Goal: Task Accomplishment & Management: Manage account settings

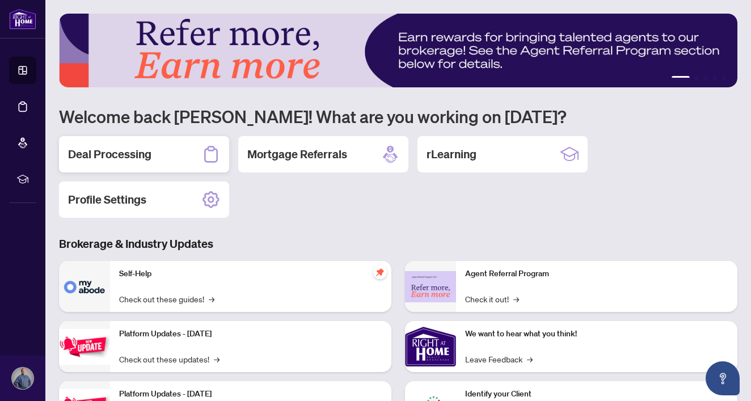
click at [129, 158] on h2 "Deal Processing" at bounding box center [109, 154] width 83 height 16
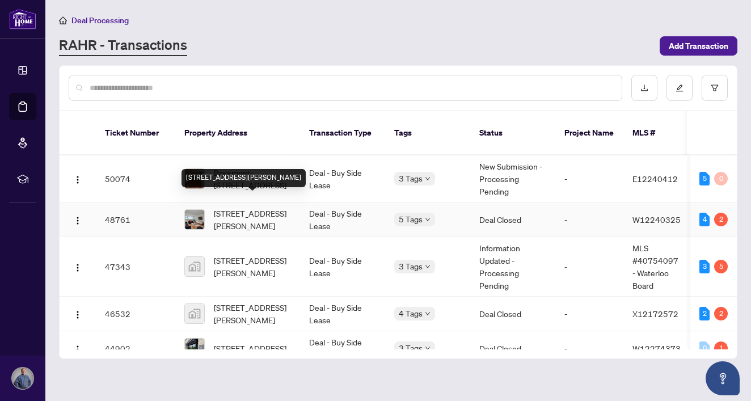
click at [251, 209] on span "[STREET_ADDRESS][PERSON_NAME]" at bounding box center [252, 219] width 77 height 25
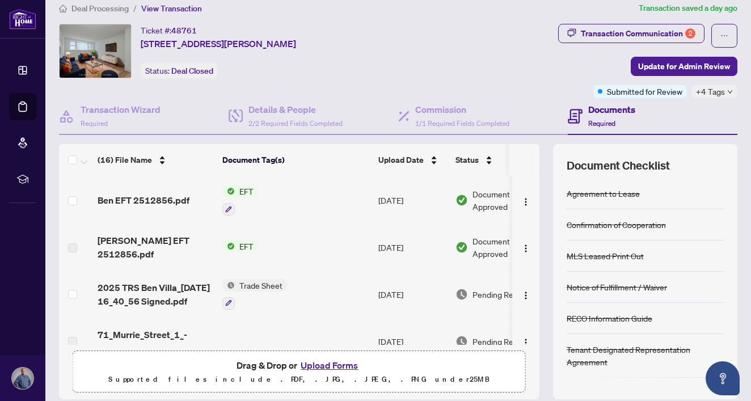
scroll to position [21, 0]
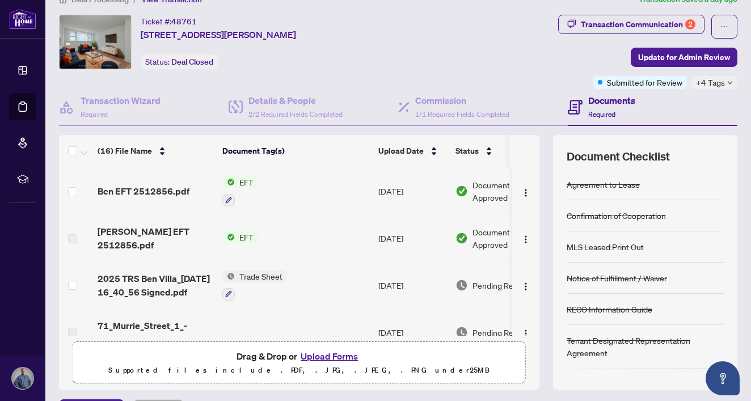
click at [250, 181] on span "EFT" at bounding box center [246, 182] width 23 height 12
click at [209, 235] on span "EFT" at bounding box center [202, 237] width 23 height 12
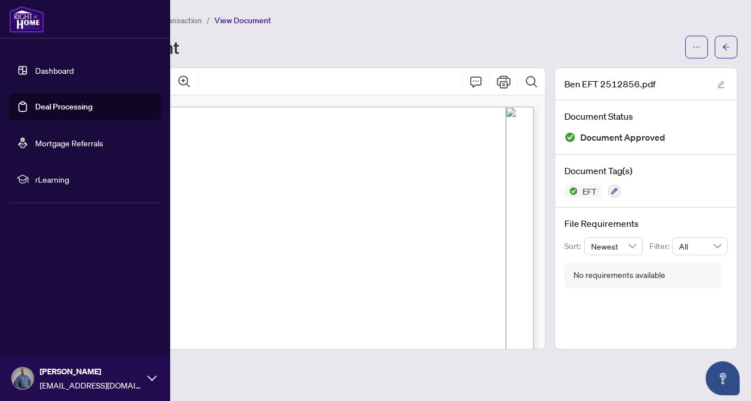
click at [35, 69] on link "Dashboard" at bounding box center [54, 70] width 39 height 10
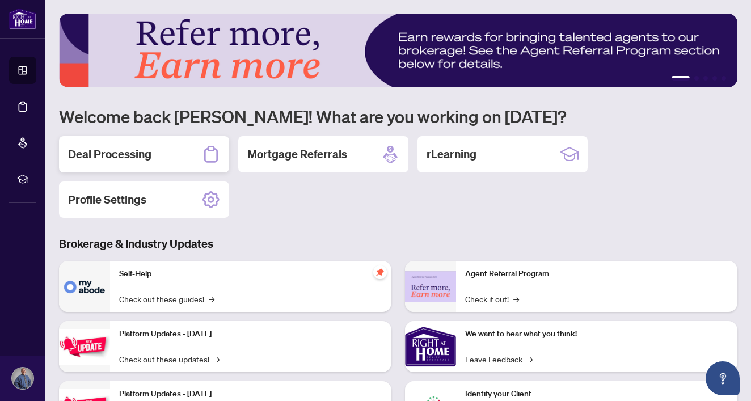
click at [134, 150] on h2 "Deal Processing" at bounding box center [109, 154] width 83 height 16
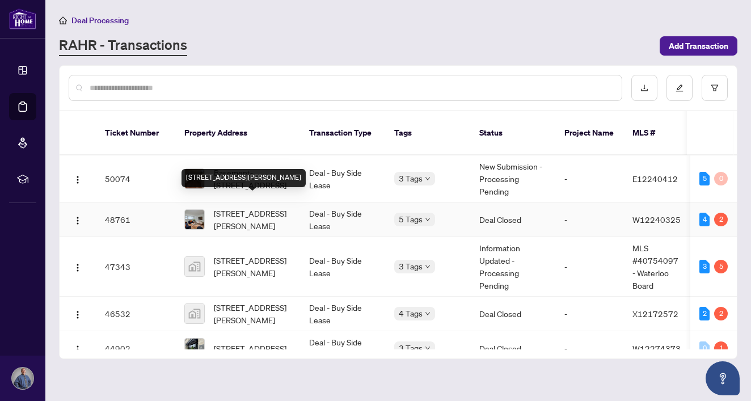
click at [248, 207] on span "[STREET_ADDRESS][PERSON_NAME]" at bounding box center [252, 219] width 77 height 25
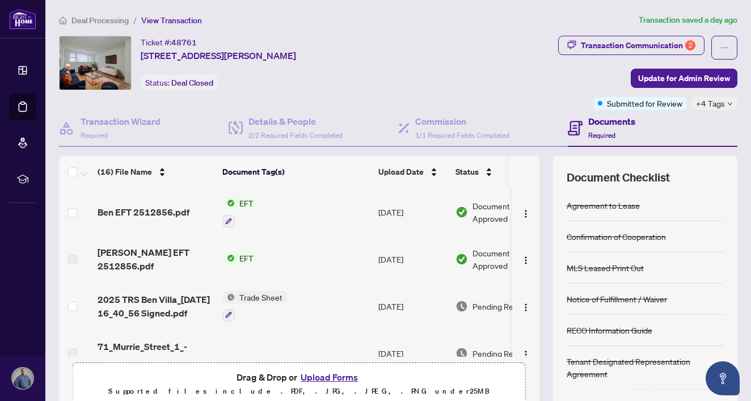
click at [254, 201] on span "EFT" at bounding box center [246, 203] width 23 height 12
click at [194, 255] on span "EFT" at bounding box center [202, 258] width 23 height 12
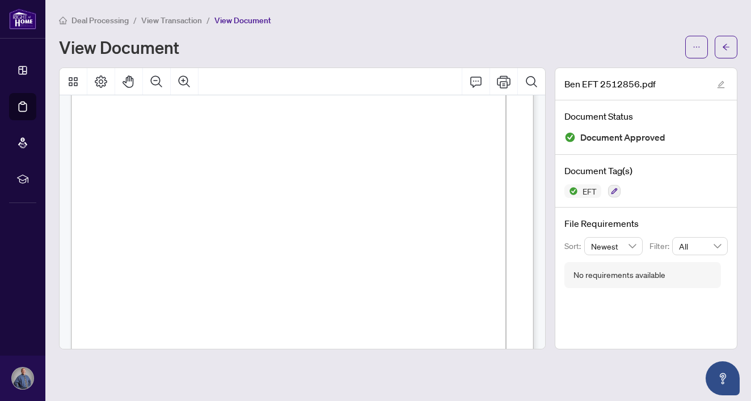
scroll to position [65, 0]
click at [550, 62] on div "Deal Processing / View Transaction / View Document View Document Ben EFT 251285…" at bounding box center [398, 182] width 678 height 336
click at [275, 64] on div "Deal Processing / View Transaction / View Document View Document Ben EFT 251285…" at bounding box center [398, 182] width 678 height 336
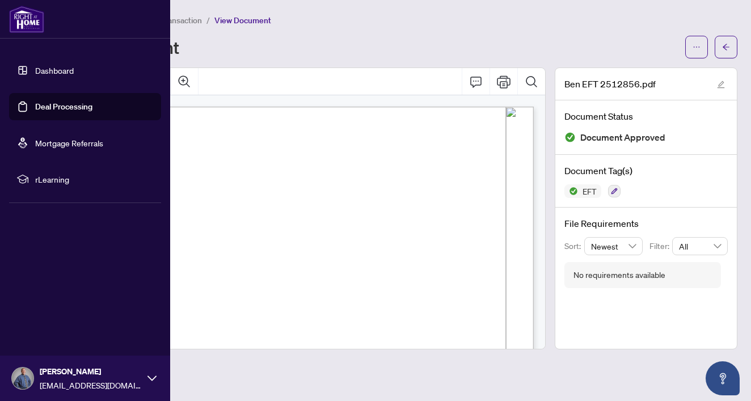
click at [35, 69] on link "Dashboard" at bounding box center [54, 70] width 39 height 10
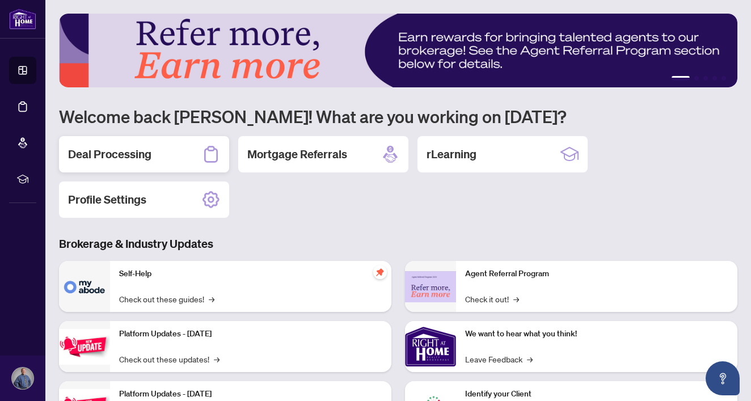
click at [184, 158] on div "Deal Processing" at bounding box center [144, 154] width 170 height 36
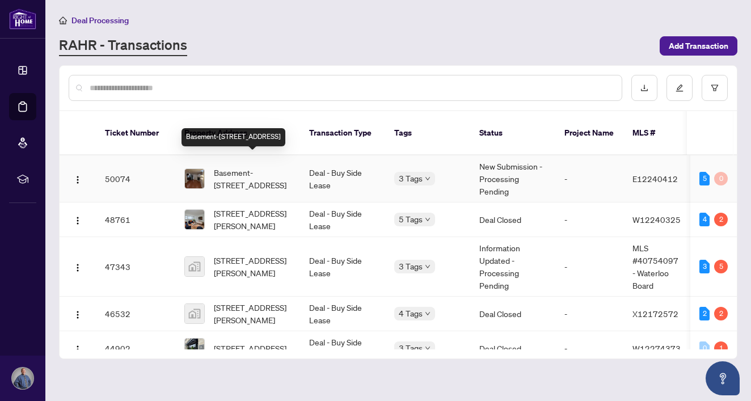
click at [252, 166] on span "Basement-[STREET_ADDRESS]" at bounding box center [252, 178] width 77 height 25
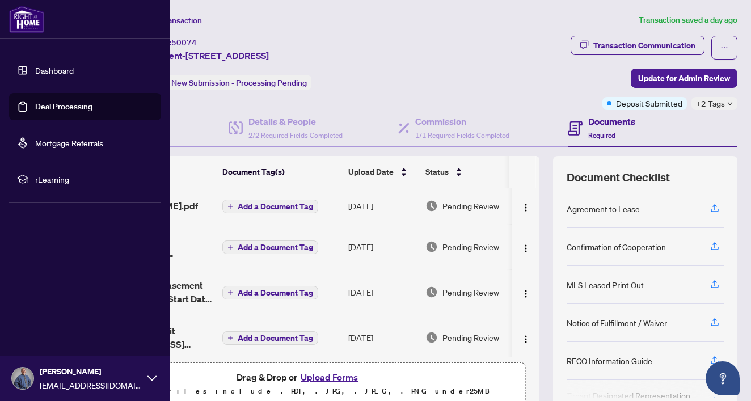
click at [35, 69] on link "Dashboard" at bounding box center [54, 70] width 39 height 10
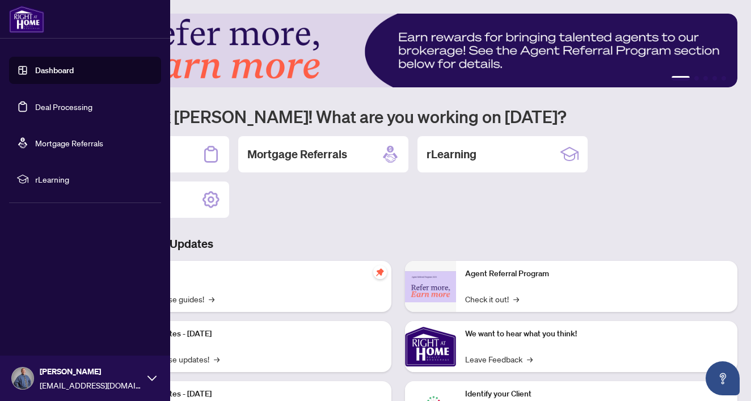
click at [65, 69] on link "Dashboard" at bounding box center [54, 70] width 39 height 10
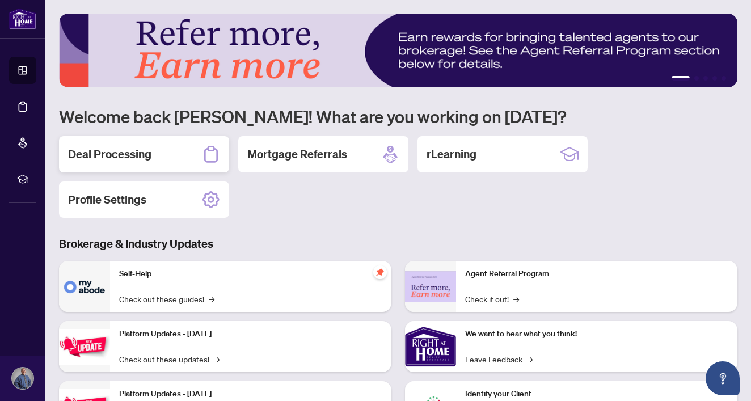
click at [144, 155] on h2 "Deal Processing" at bounding box center [109, 154] width 83 height 16
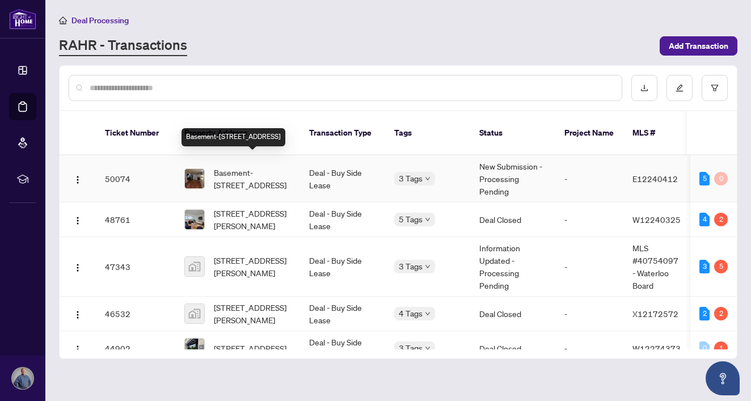
click at [258, 166] on span "Basement-[STREET_ADDRESS]" at bounding box center [252, 178] width 77 height 25
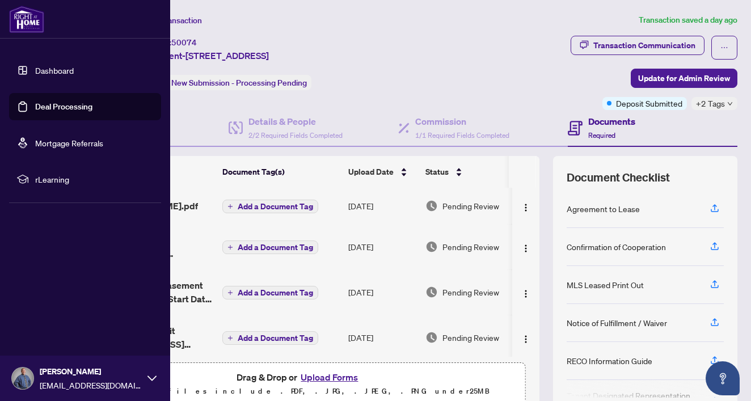
click at [43, 69] on link "Dashboard" at bounding box center [54, 70] width 39 height 10
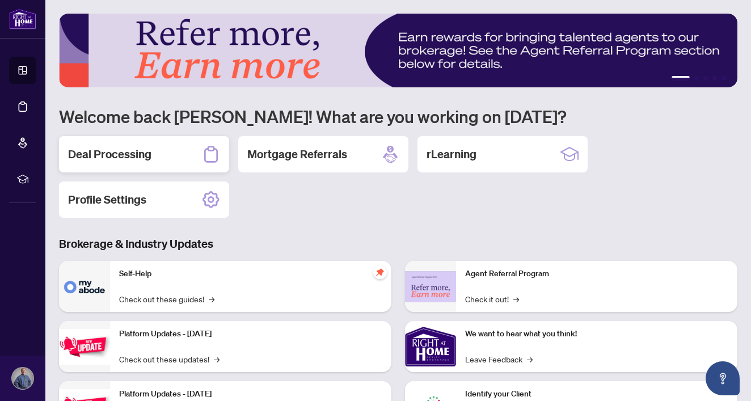
click at [111, 147] on h2 "Deal Processing" at bounding box center [109, 154] width 83 height 16
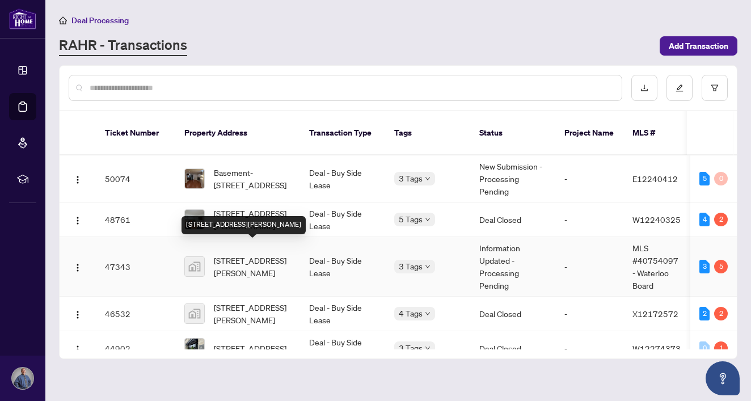
click at [247, 259] on span "[STREET_ADDRESS][PERSON_NAME]" at bounding box center [252, 266] width 77 height 25
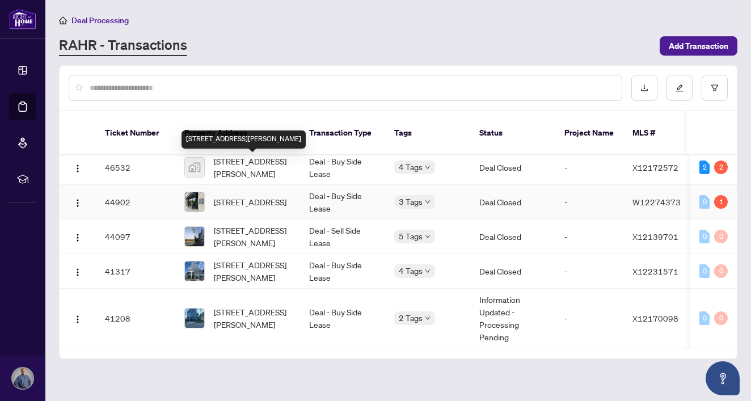
scroll to position [150, 0]
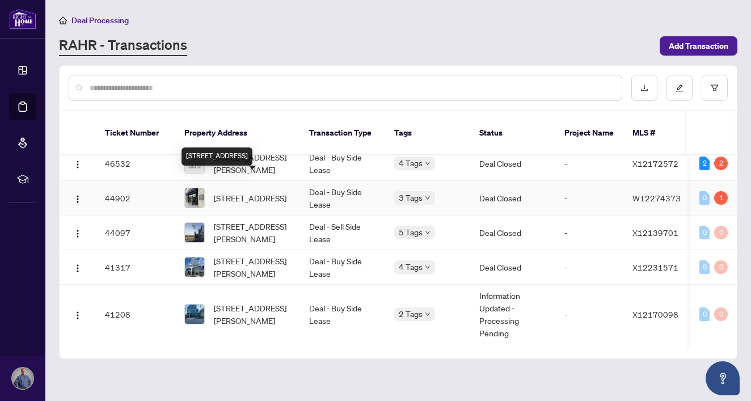
click at [256, 192] on span "[STREET_ADDRESS]" at bounding box center [250, 198] width 73 height 12
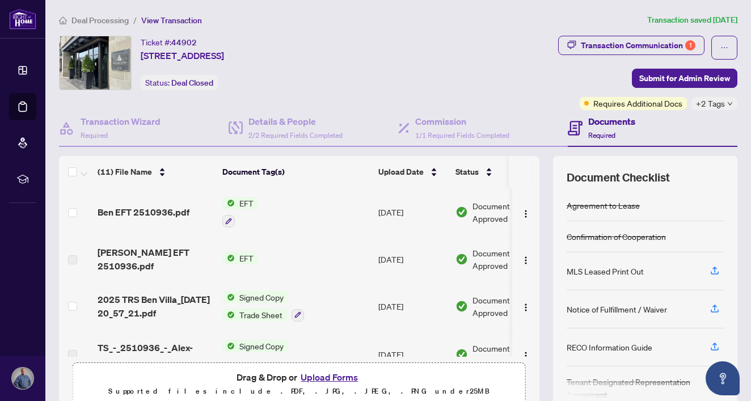
click at [546, 152] on div "Transaction Wizard Required Details & People 2/2 Required Fields Completed Comm…" at bounding box center [398, 260] width 678 height 301
click at [545, 151] on div "Transaction Wizard Required Details & People 2/2 Required Fields Completed Comm…" at bounding box center [398, 260] width 678 height 301
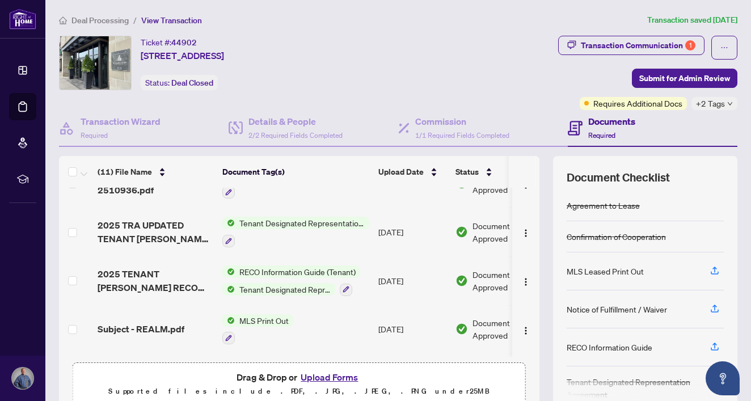
scroll to position [358, 0]
